Goal: Information Seeking & Learning: Learn about a topic

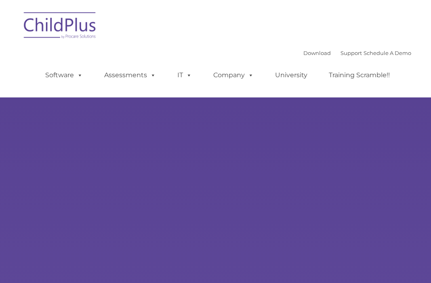
select select "MEDIUM"
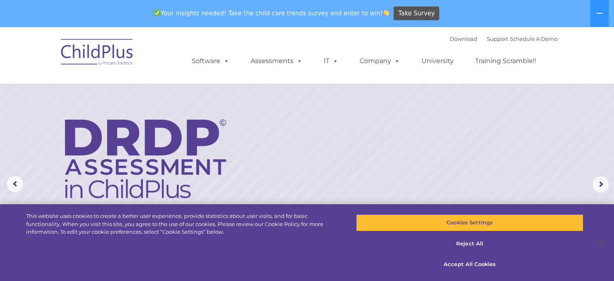
click at [126, 59] on img at bounding box center [97, 53] width 81 height 40
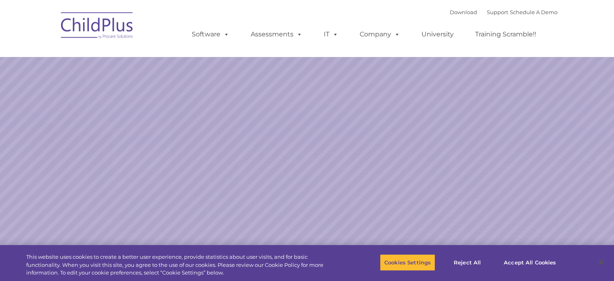
select select "MEDIUM"
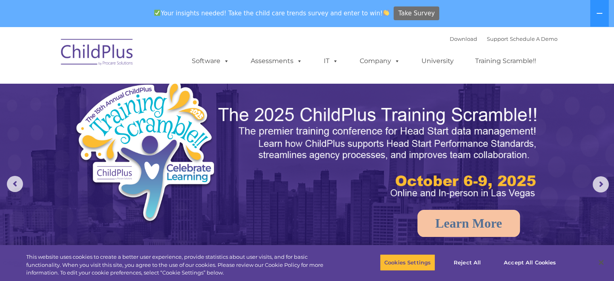
click at [399, 15] on span "Take Survey" at bounding box center [417, 13] width 36 height 14
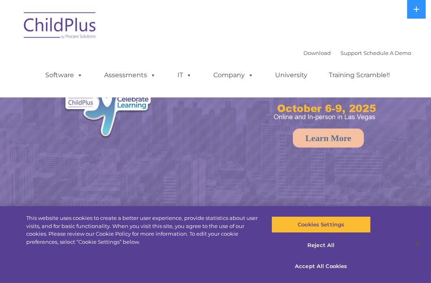
select select "MEDIUM"
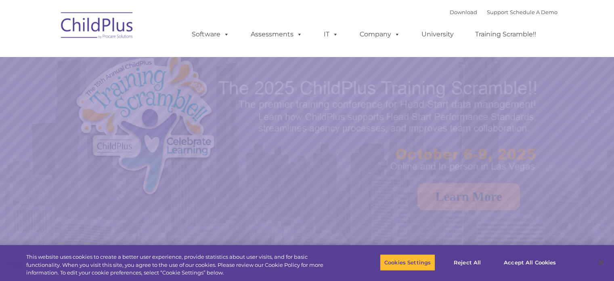
select select "MEDIUM"
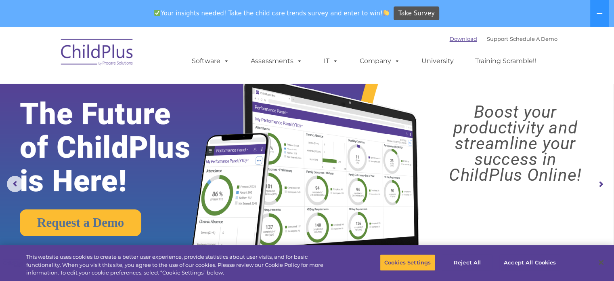
click at [452, 38] on link "Download" at bounding box center [463, 39] width 27 height 6
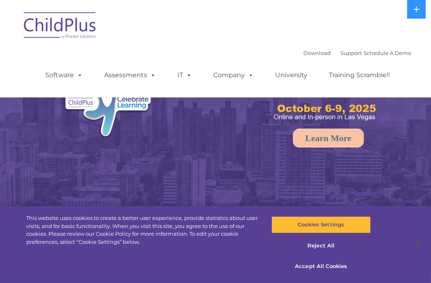
select select "MEDIUM"
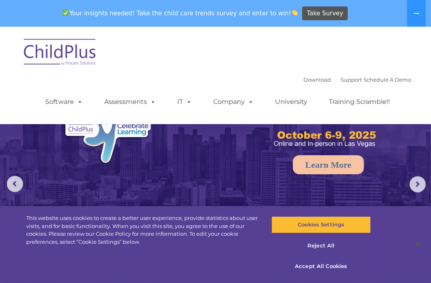
click at [109, 42] on div "Download Support | Schedule A Demo  MENU MENU Software ChildPlus: The original…" at bounding box center [216, 75] width 392 height 85
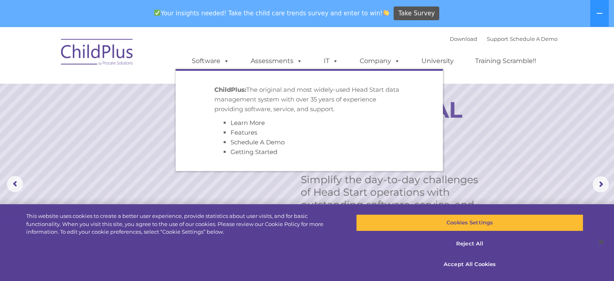
click at [227, 93] on strong "ChildPlus:" at bounding box center [230, 90] width 32 height 8
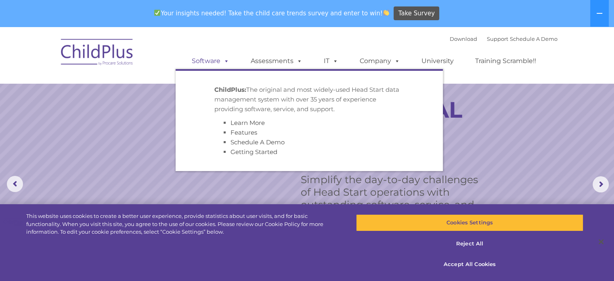
click at [226, 61] on span at bounding box center [225, 61] width 9 height 8
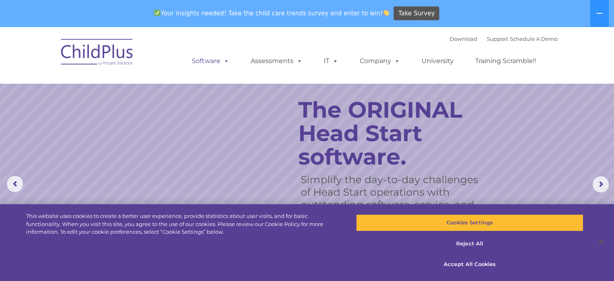
click at [226, 61] on span at bounding box center [225, 61] width 9 height 8
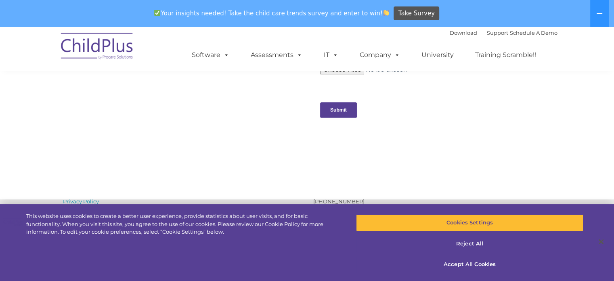
scroll to position [845, 0]
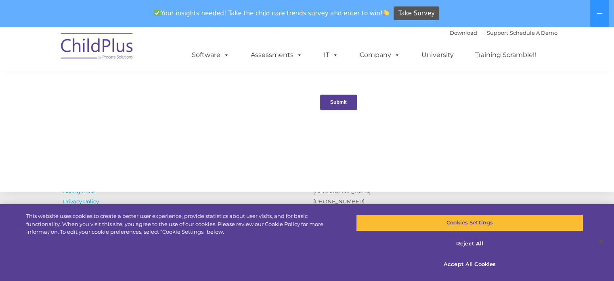
click at [351, 106] on input "Submit" at bounding box center [338, 102] width 37 height 15
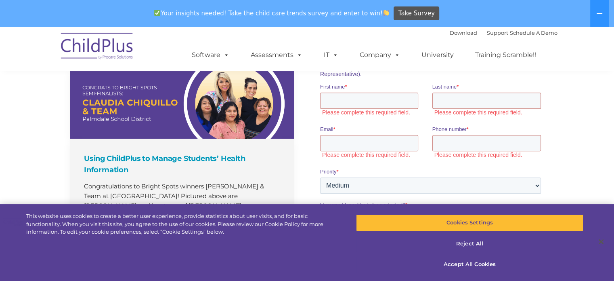
scroll to position [556, 0]
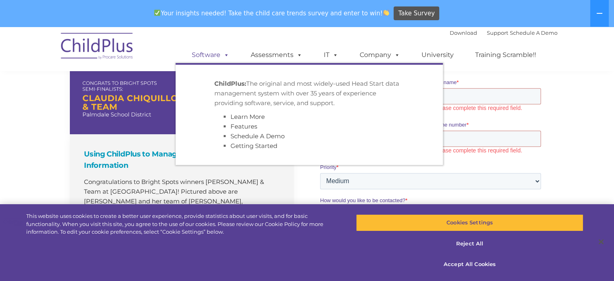
click at [220, 53] on link "Software" at bounding box center [211, 55] width 54 height 16
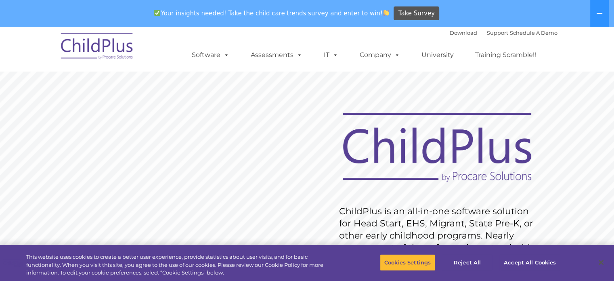
click at [473, 179] on img at bounding box center [437, 147] width 206 height 75
click at [543, 260] on button "Accept All Cookies" at bounding box center [530, 262] width 61 height 17
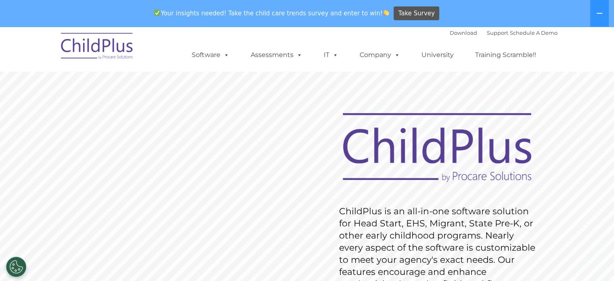
click at [613, 279] on rs-slide "Request Pricing ChildPlus is an all-in-one software solution for Head Start, EH…" at bounding box center [307, 236] width 614 height 363
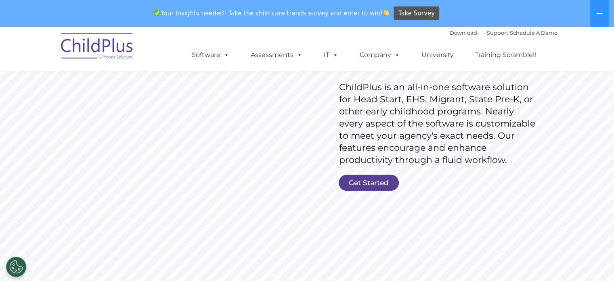
scroll to position [140, 0]
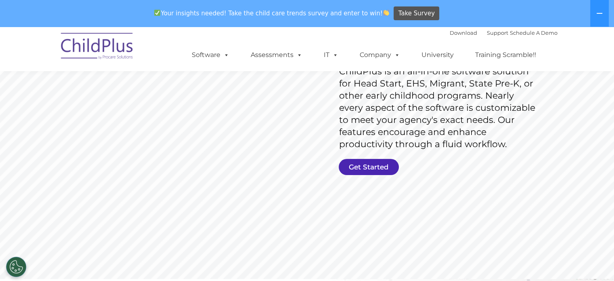
click at [380, 169] on link "Get Started" at bounding box center [369, 167] width 60 height 16
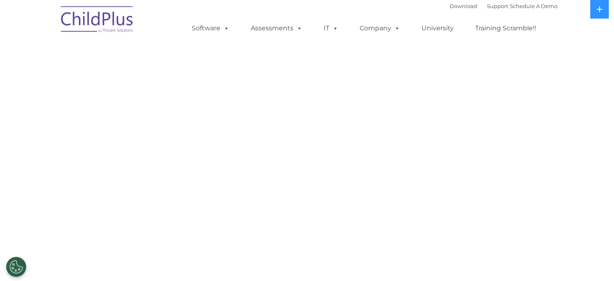
select select "MEDIUM"
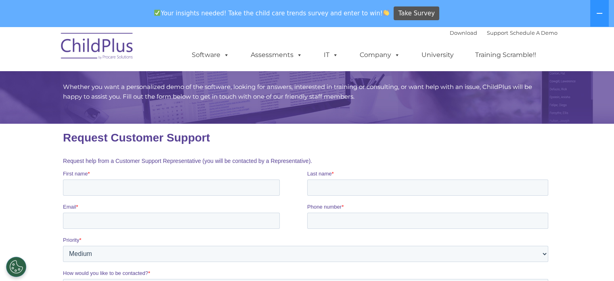
scroll to position [49, 0]
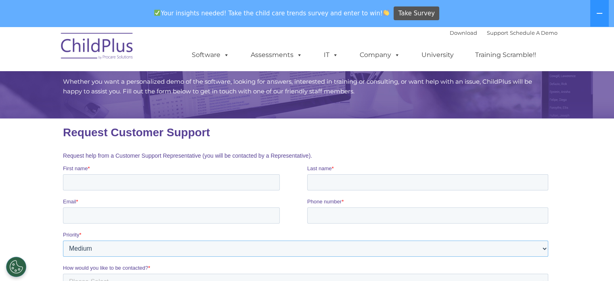
click at [546, 248] on select "Please Select Low Medium High" at bounding box center [305, 248] width 485 height 16
click at [540, 250] on select "Please Select Low Medium High" at bounding box center [305, 248] width 485 height 16
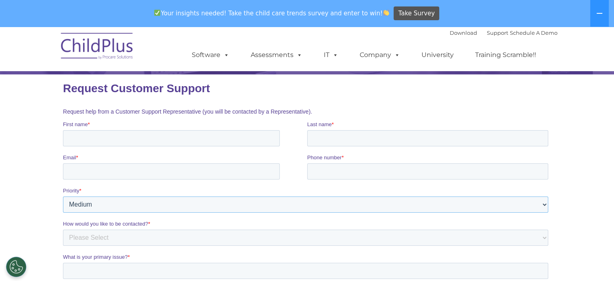
scroll to position [97, 0]
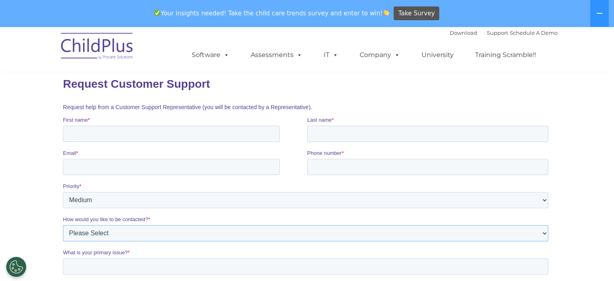
click at [545, 234] on select "Please Select Phone Email" at bounding box center [305, 233] width 485 height 16
click at [611, 248] on section "CONTACT US Whether you want a personalized demo of the software, looking for an…" at bounding box center [307, 192] width 614 height 527
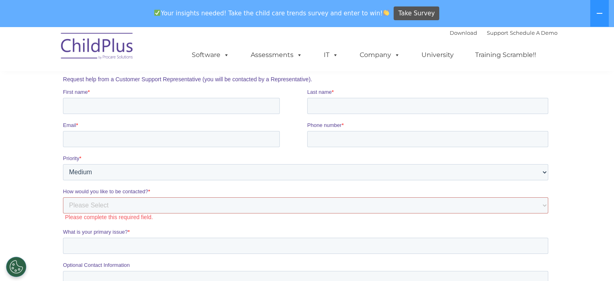
scroll to position [130, 0]
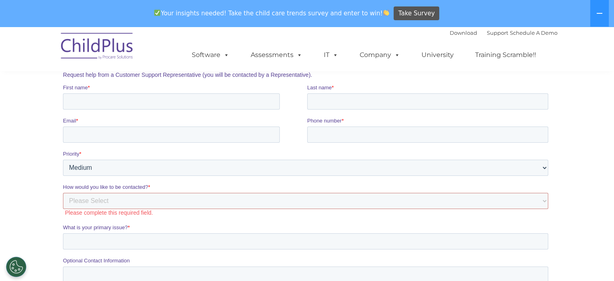
click at [588, 223] on section "CONTACT US Whether you want a personalized demo of the software, looking for an…" at bounding box center [307, 160] width 614 height 527
